Goal: Task Accomplishment & Management: Manage account settings

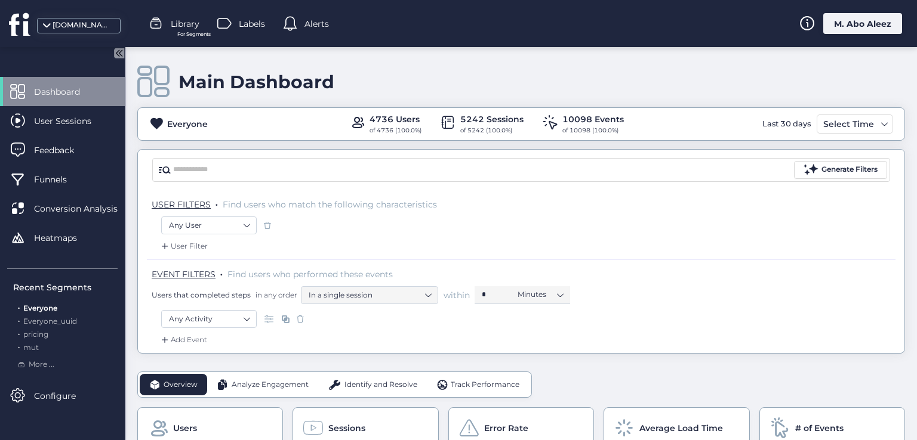
click at [179, 19] on span "Library" at bounding box center [185, 23] width 29 height 13
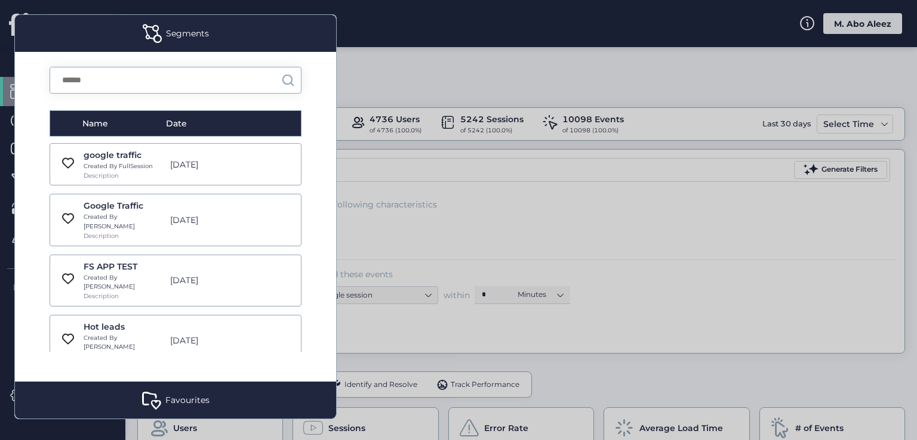
click at [241, 168] on div "[DATE]" at bounding box center [206, 164] width 85 height 13
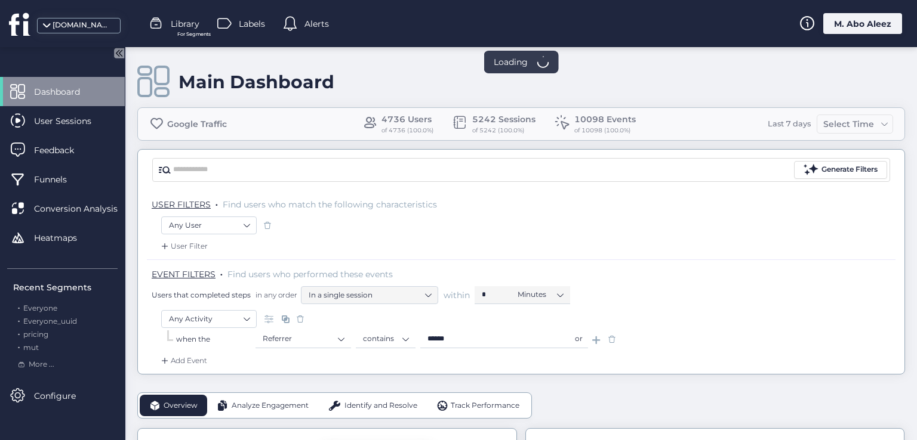
click at [190, 22] on span "Library" at bounding box center [185, 23] width 29 height 13
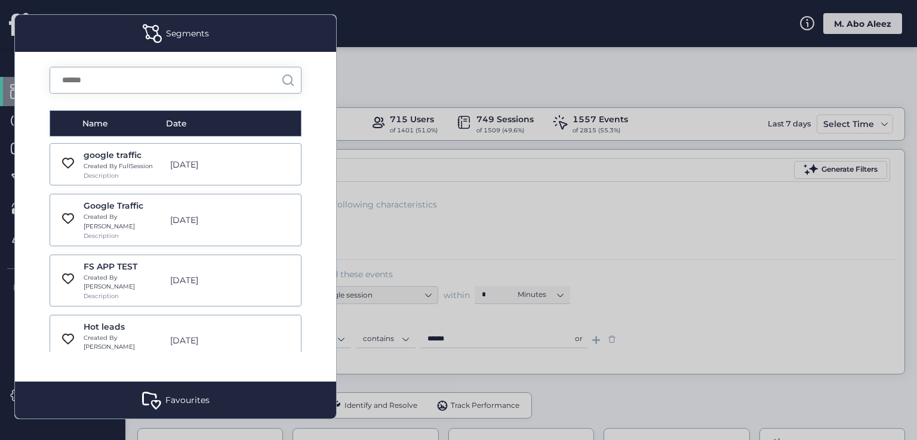
click at [55, 178] on div "google traffic Created By FullSession Description [DATE]" at bounding box center [176, 164] width 252 height 42
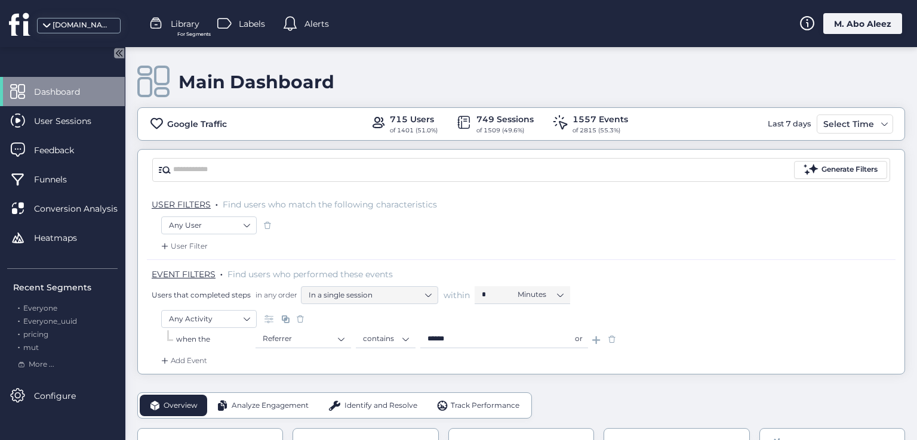
click at [183, 26] on span "Library" at bounding box center [185, 23] width 29 height 13
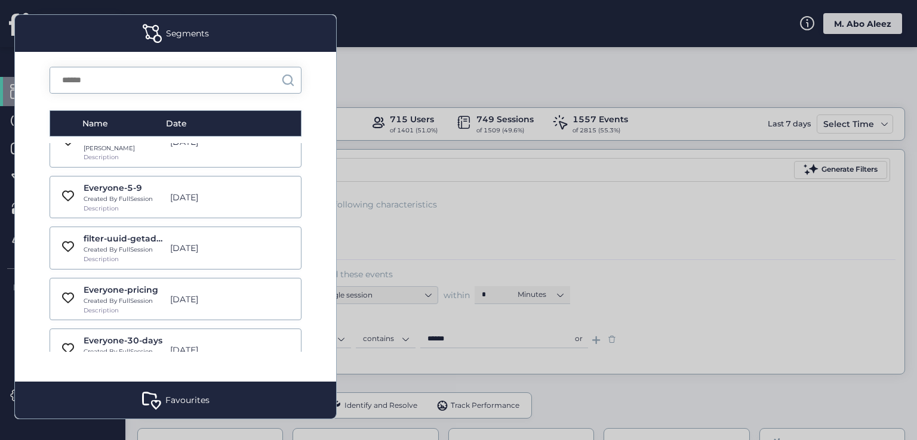
scroll to position [2208, 0]
click at [251, 379] on div "Number of Sessions Test after fix Created By FullSession Description [DATE]" at bounding box center [176, 400] width 252 height 42
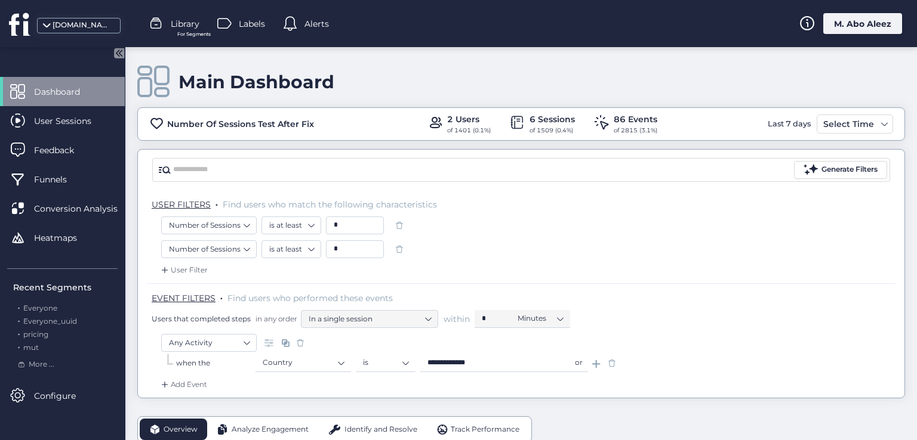
click at [253, 18] on span "Labels" at bounding box center [252, 23] width 26 height 13
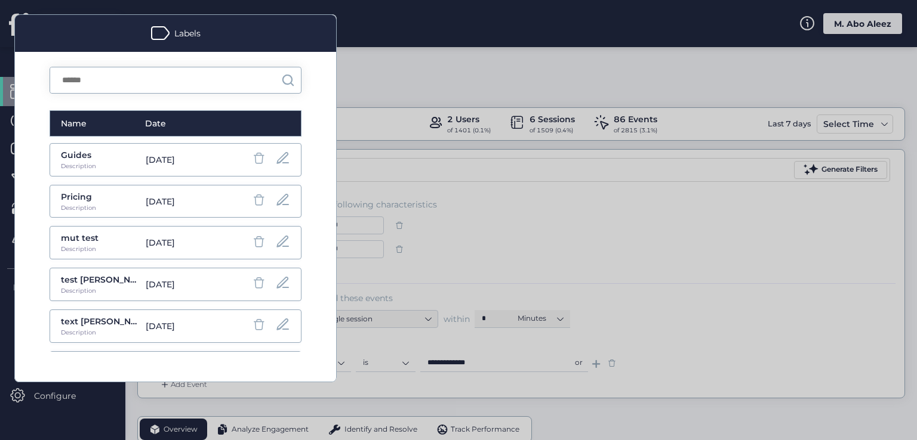
click at [251, 160] on span at bounding box center [258, 158] width 15 height 15
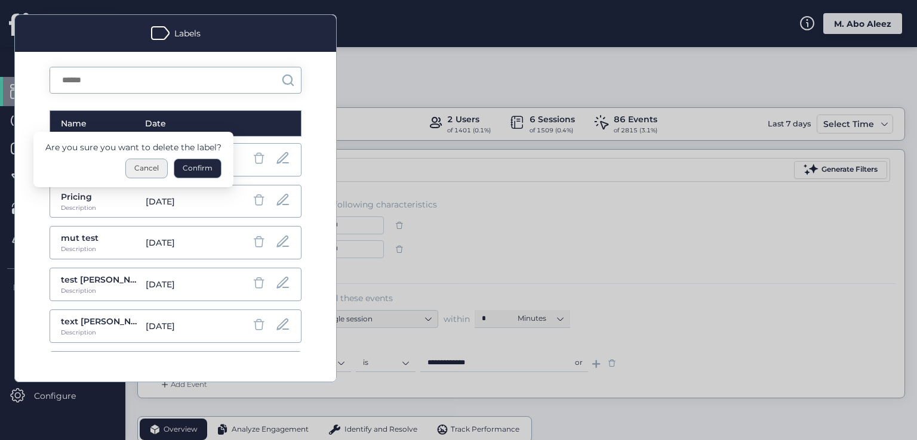
click at [142, 169] on div "Cancel" at bounding box center [146, 169] width 42 height 20
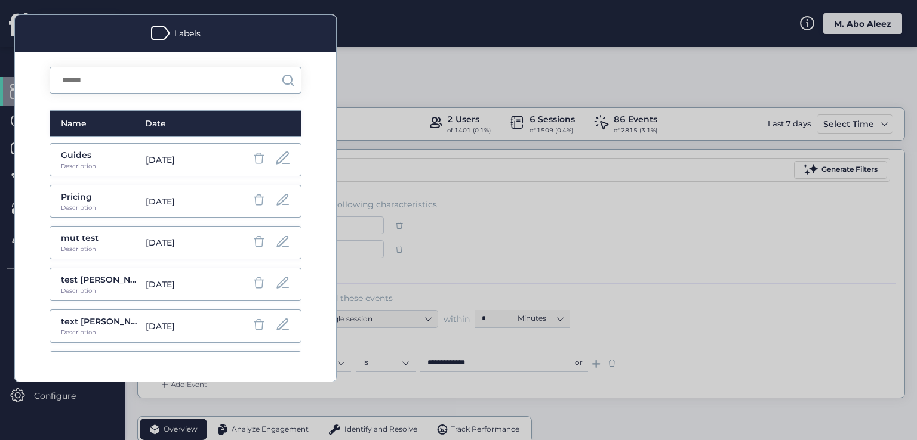
click at [274, 154] on span at bounding box center [282, 158] width 17 height 16
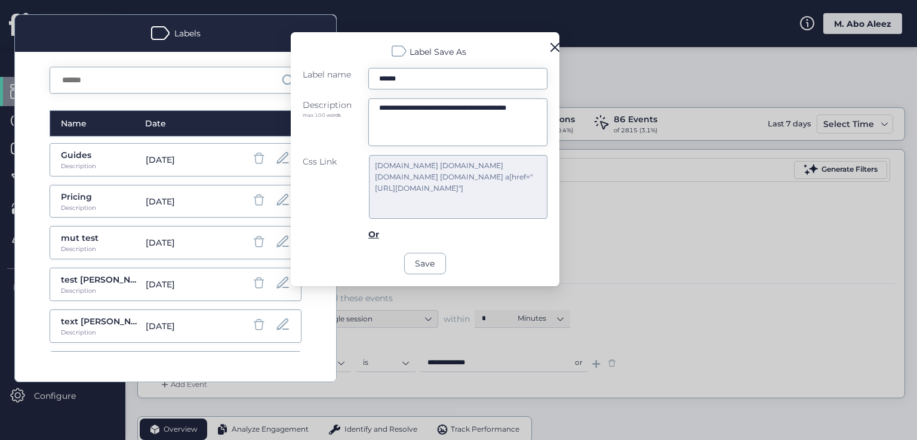
click at [231, 180] on div "Guides Description [DATE] Pricing Description [DATE] mut test Description [DATE…" at bounding box center [176, 247] width 252 height 209
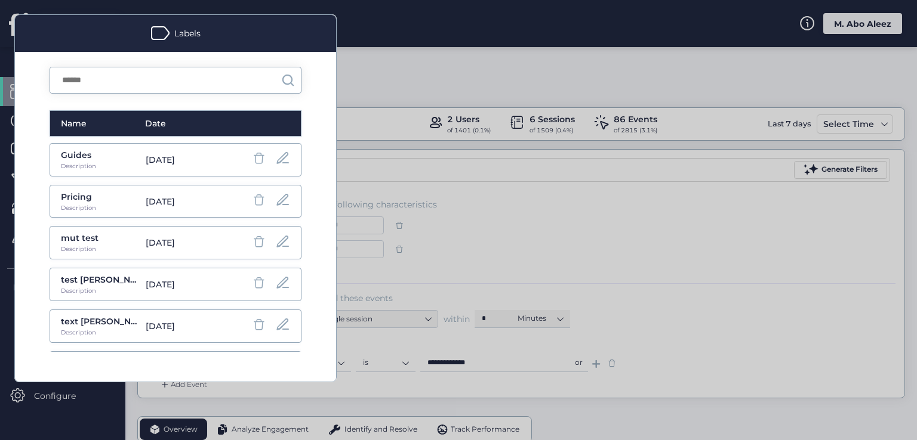
click at [212, 160] on div "[DATE]" at bounding box center [186, 159] width 80 height 13
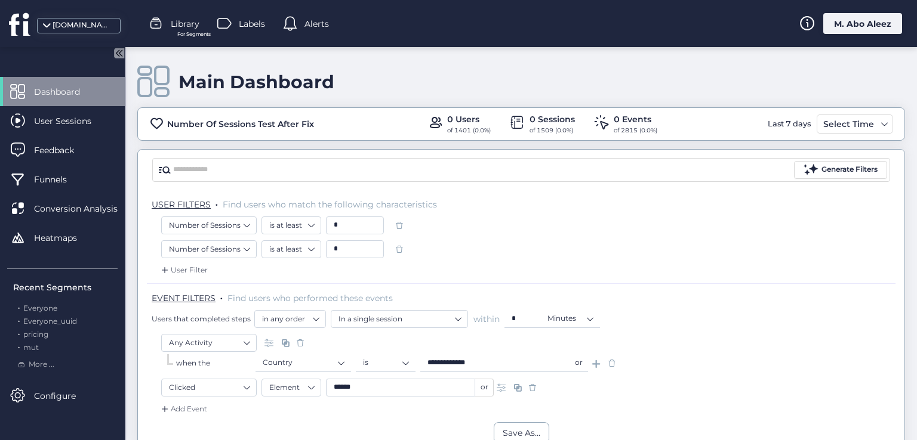
click at [303, 28] on div "Alerts" at bounding box center [306, 24] width 46 height 18
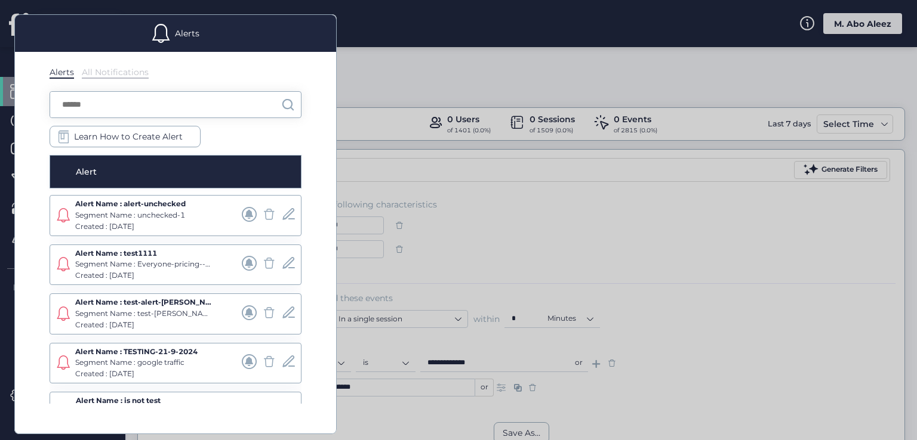
click at [211, 229] on div "Created : [DATE]" at bounding box center [143, 226] width 137 height 11
click at [200, 210] on div "Segment Name : unchecked-1" at bounding box center [143, 215] width 137 height 11
click at [205, 213] on div "Segment Name : unchecked-1" at bounding box center [143, 215] width 137 height 11
click at [266, 232] on div "Alert Name : alert-unchecked Segment Name : unchecked-1 Created : [DATE]" at bounding box center [176, 215] width 252 height 41
click at [283, 229] on div "Alert Name : alert-unchecked Segment Name : unchecked-1 Created : [DATE]" at bounding box center [176, 215] width 252 height 41
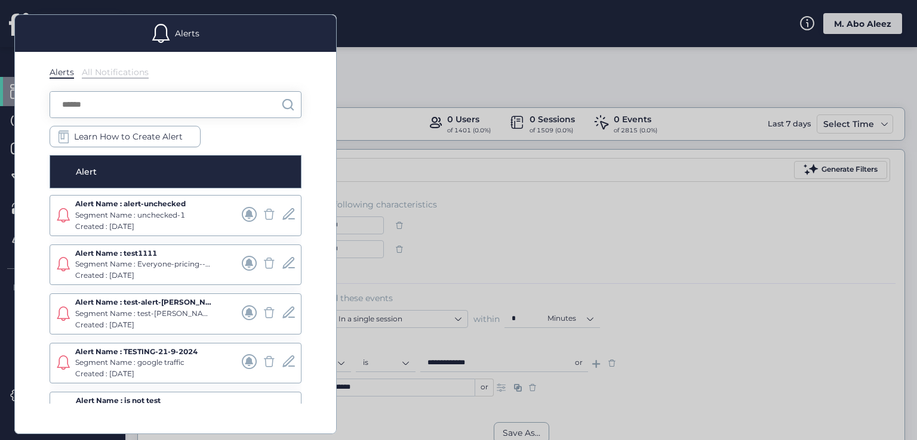
drag, startPoint x: 228, startPoint y: 223, endPoint x: 203, endPoint y: 237, distance: 28.9
click at [226, 225] on div "Alert Name : alert-unchecked Segment Name : unchecked-1 Created : [DATE]" at bounding box center [156, 216] width 163 height 34
click at [193, 273] on div "Created : [DATE]" at bounding box center [143, 275] width 137 height 11
drag, startPoint x: 125, startPoint y: 270, endPoint x: 84, endPoint y: 263, distance: 41.1
click at [122, 270] on div "Created : [DATE]" at bounding box center [143, 275] width 137 height 11
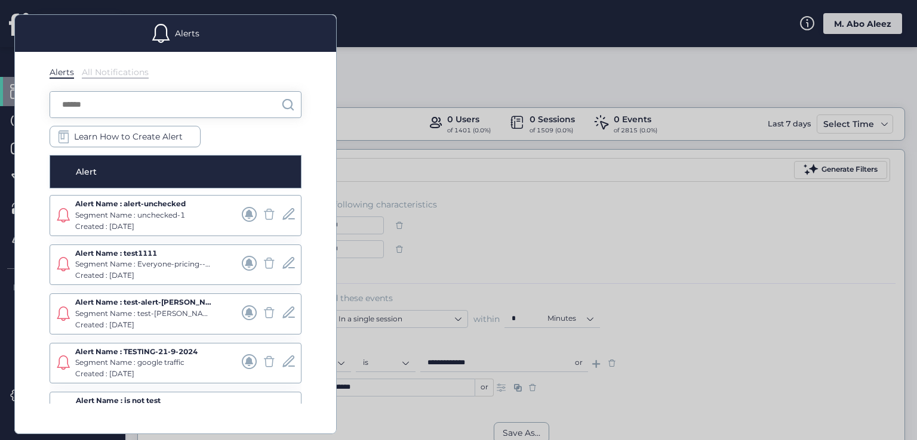
click at [73, 257] on div "Alerts Alerts All Notifications Learn How to Create Alert Alert Alert Name : al…" at bounding box center [458, 220] width 917 height 440
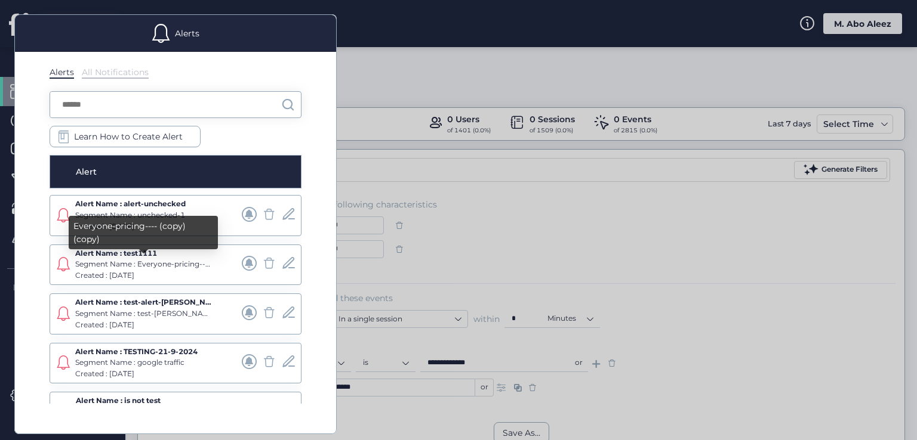
click at [71, 253] on div "Alert Name : test1111 Segment Name : Everyone-pricing---- (copy) (copy) Created…" at bounding box center [176, 265] width 252 height 41
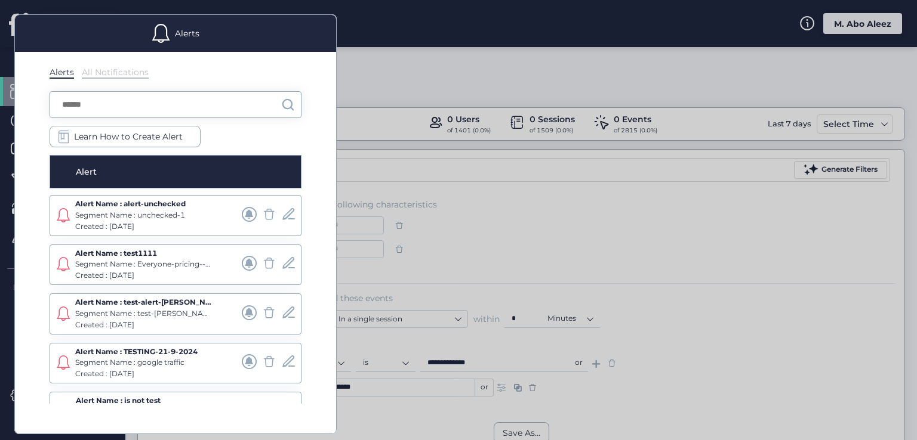
click at [63, 263] on span at bounding box center [63, 264] width 15 height 15
click at [413, 45] on div at bounding box center [458, 220] width 917 height 440
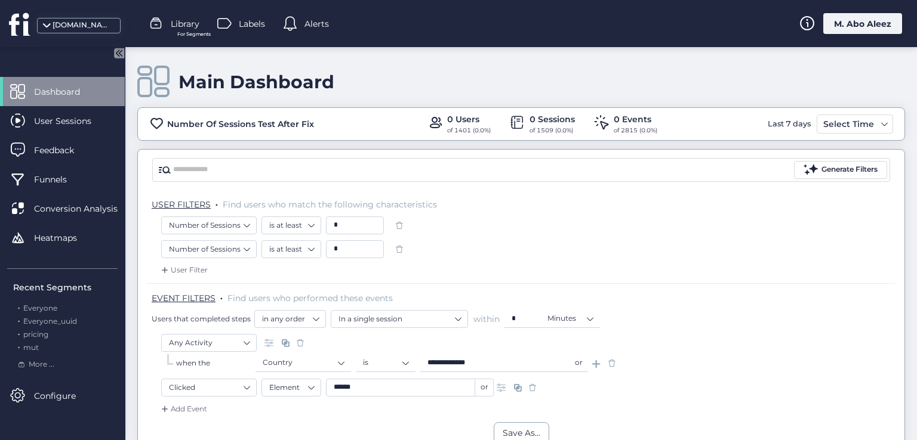
click at [260, 21] on span "Labels" at bounding box center [252, 23] width 26 height 13
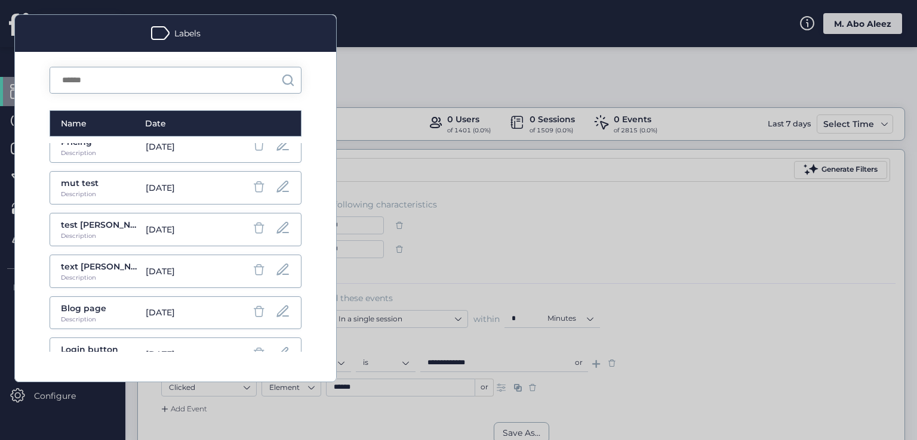
scroll to position [179, 0]
click at [270, 217] on div "Login button Description [DATE]" at bounding box center [176, 230] width 252 height 33
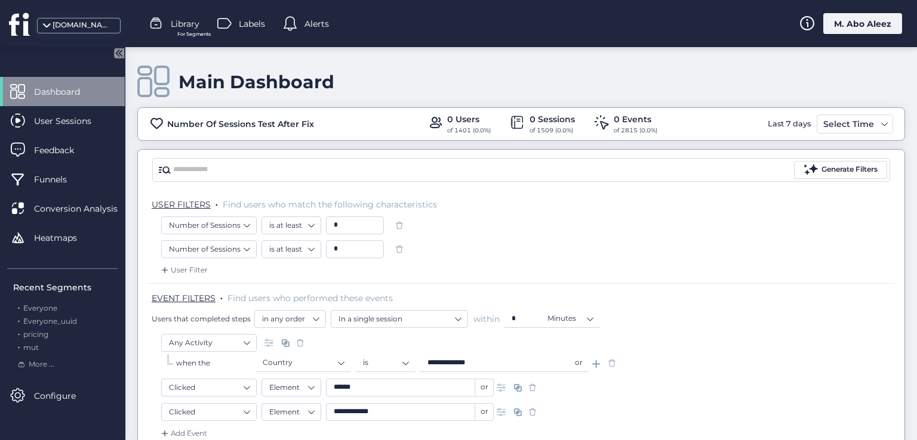
click at [183, 17] on span "Library" at bounding box center [185, 23] width 29 height 13
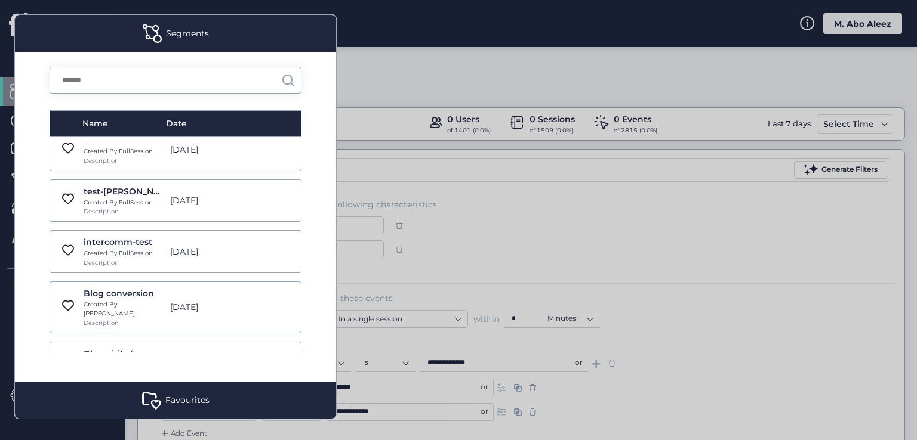
scroll to position [8407, 0]
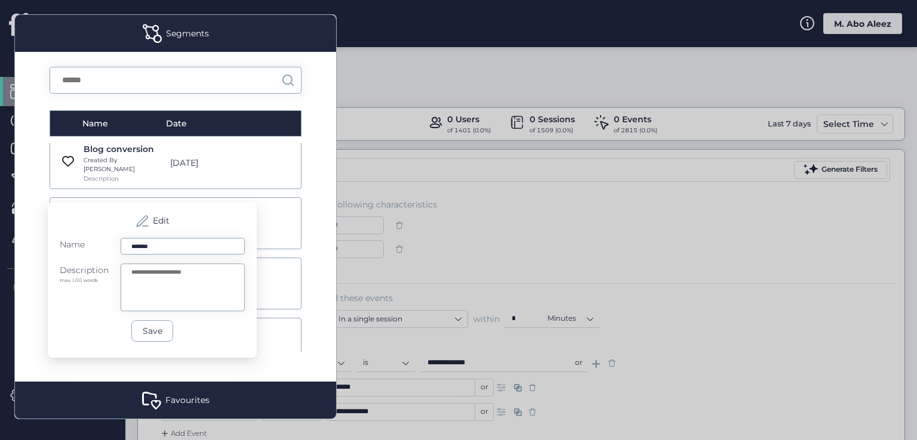
scroll to position [8225, 0]
click at [316, 313] on div "Name Date google traffic Created By FullSession Description [DATE] Google Traff…" at bounding box center [175, 217] width 321 height 330
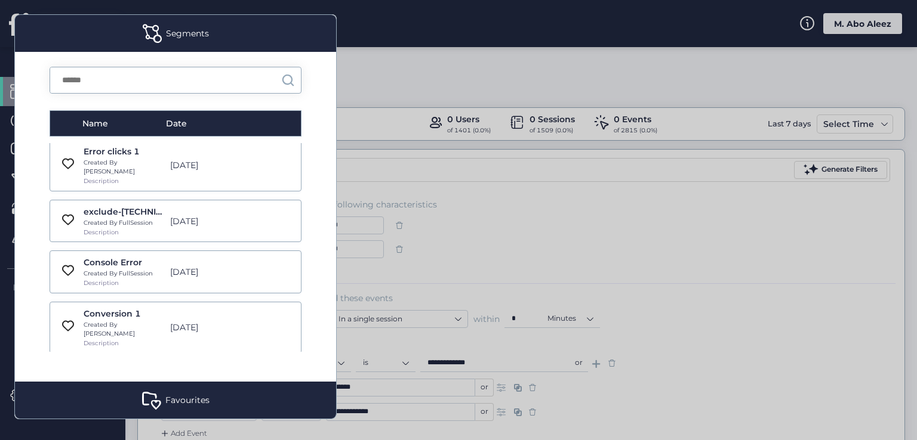
scroll to position [8407, 0]
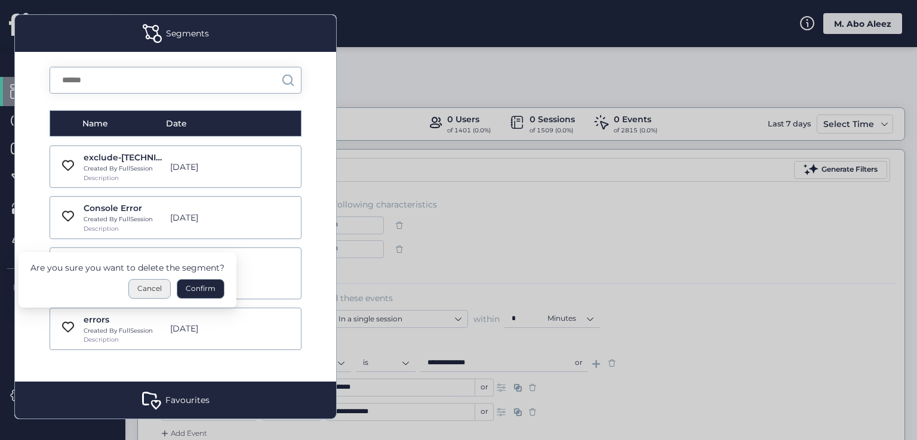
click at [155, 285] on div "Cancel" at bounding box center [149, 289] width 42 height 20
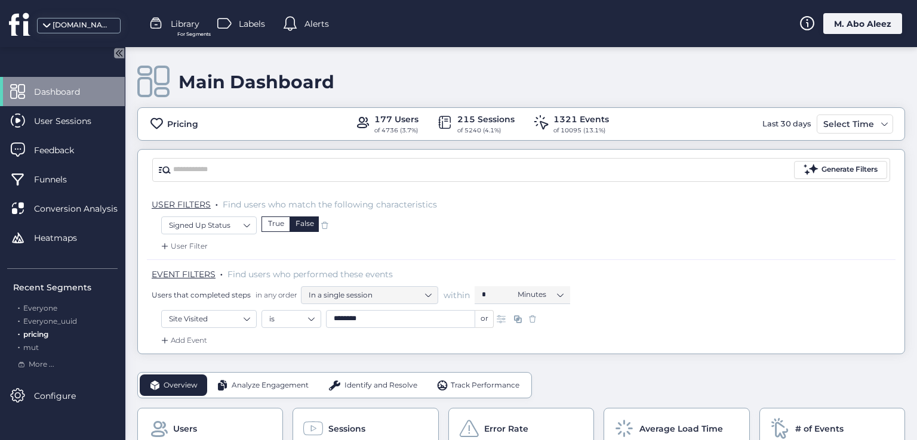
click at [174, 20] on span "Library" at bounding box center [185, 23] width 29 height 13
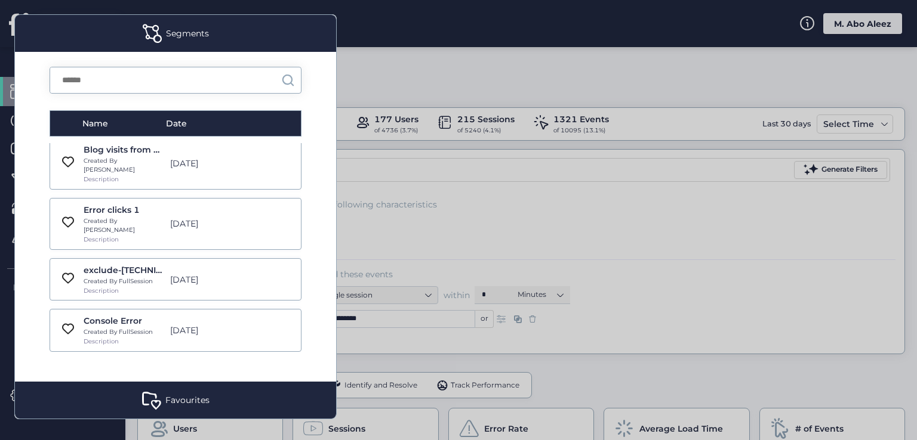
scroll to position [8407, 0]
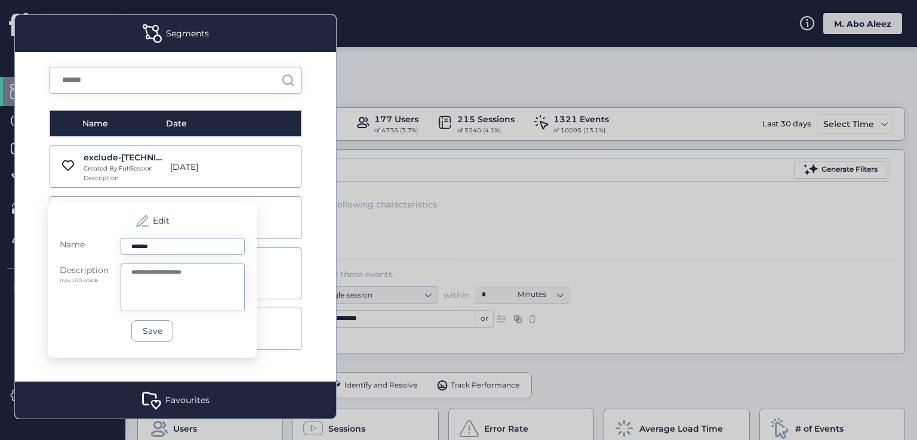
click at [320, 295] on div "Name Date google traffic Created By FullSession Description [DATE] Google Traff…" at bounding box center [175, 217] width 321 height 330
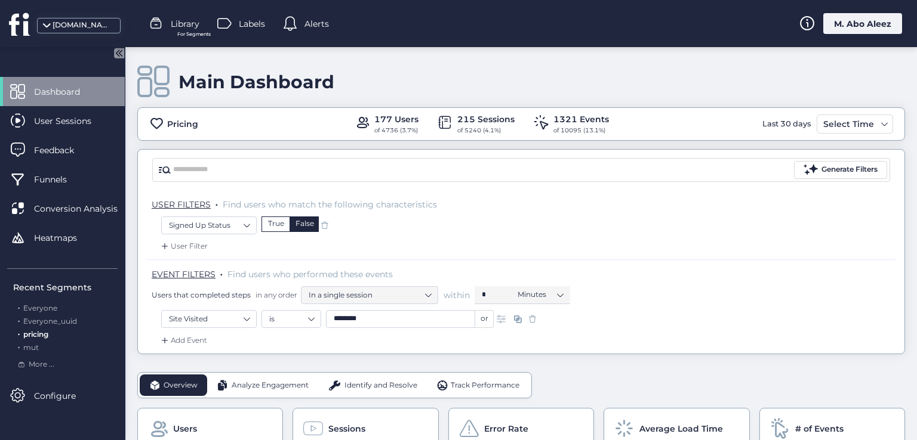
click at [215, 23] on div "Library For Segments" at bounding box center [183, 24] width 68 height 18
click at [241, 27] on span "Labels" at bounding box center [252, 23] width 26 height 13
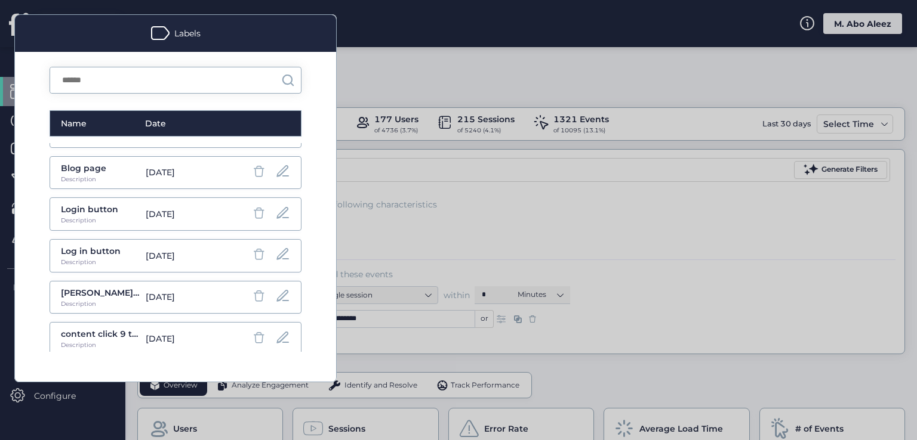
scroll to position [196, 0]
click at [160, 332] on div "[DATE]" at bounding box center [186, 338] width 80 height 13
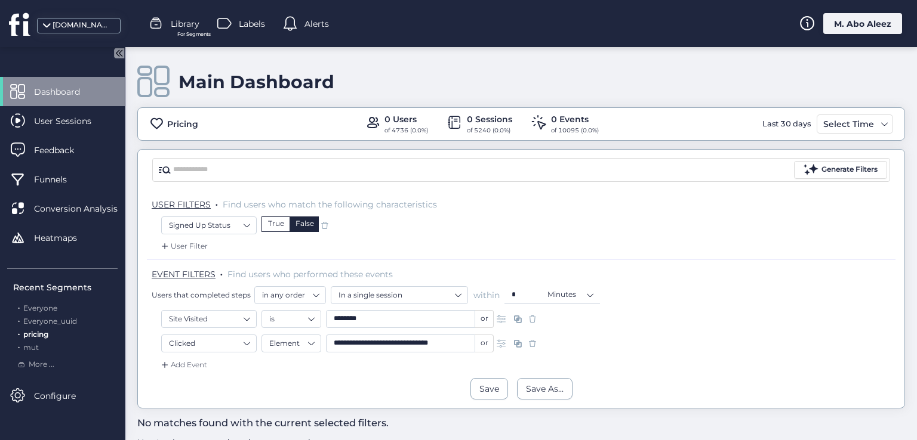
click at [326, 225] on span at bounding box center [325, 226] width 12 height 12
click at [535, 321] on span at bounding box center [532, 319] width 12 height 12
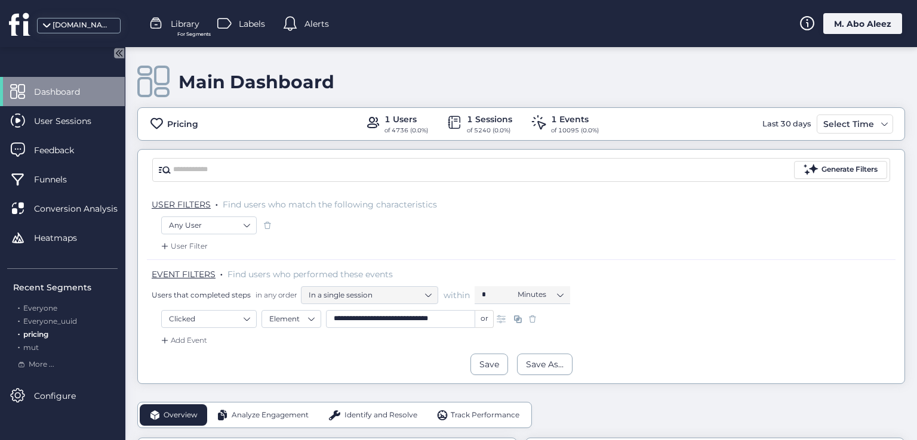
click at [531, 319] on span at bounding box center [532, 319] width 12 height 12
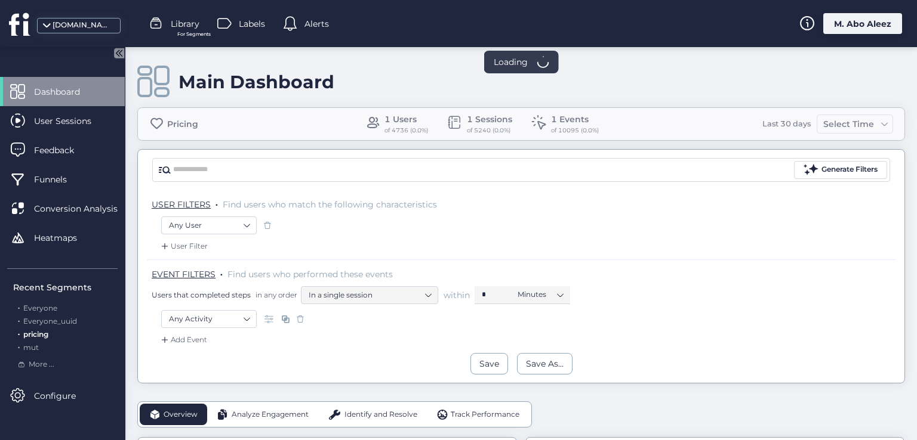
click at [266, 223] on span at bounding box center [267, 226] width 12 height 12
click at [300, 320] on span at bounding box center [300, 319] width 12 height 12
click at [851, 27] on div "M. Abo Aleez" at bounding box center [862, 23] width 79 height 21
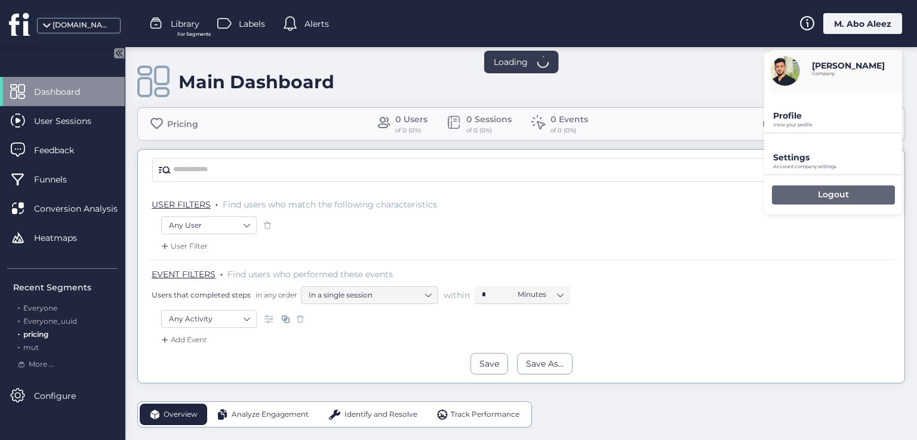
click at [774, 203] on div "Logout" at bounding box center [833, 195] width 123 height 19
